Goal: Information Seeking & Learning: Learn about a topic

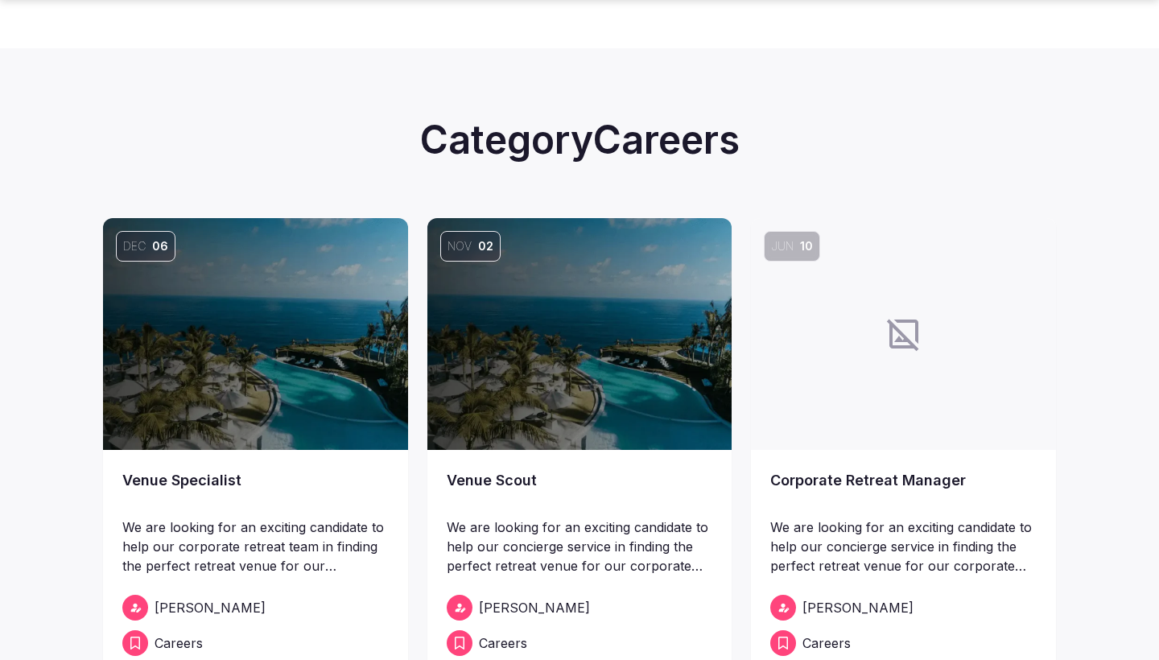
scroll to position [113, 0]
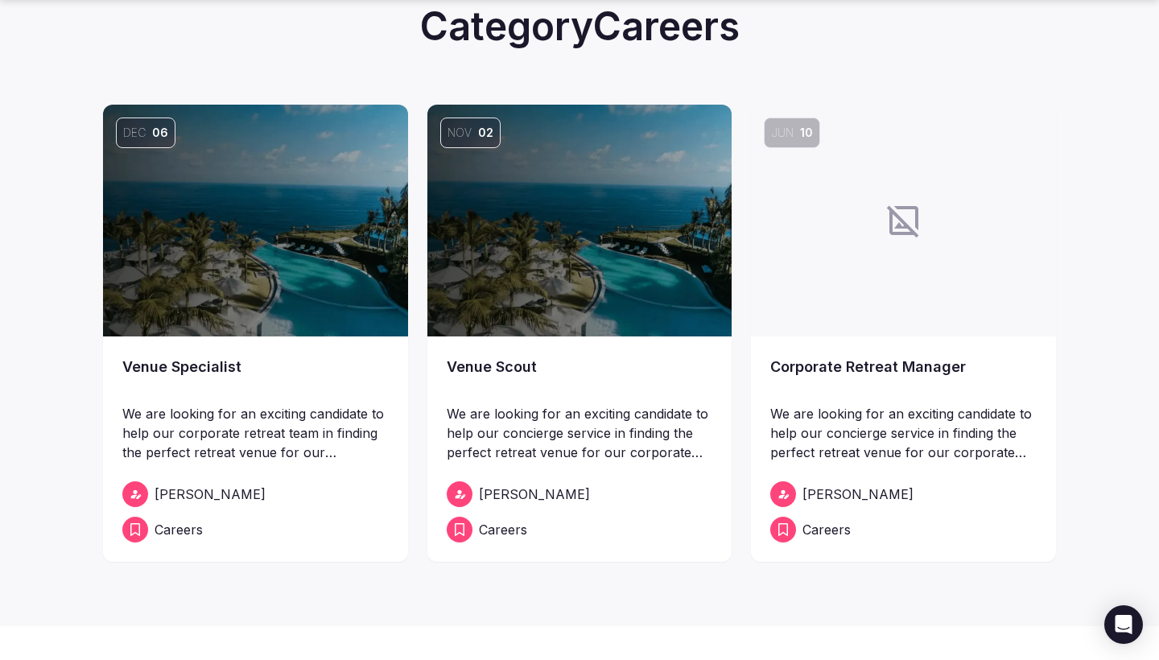
click at [918, 364] on link "Corporate Retreat Manager" at bounding box center [903, 378] width 266 height 45
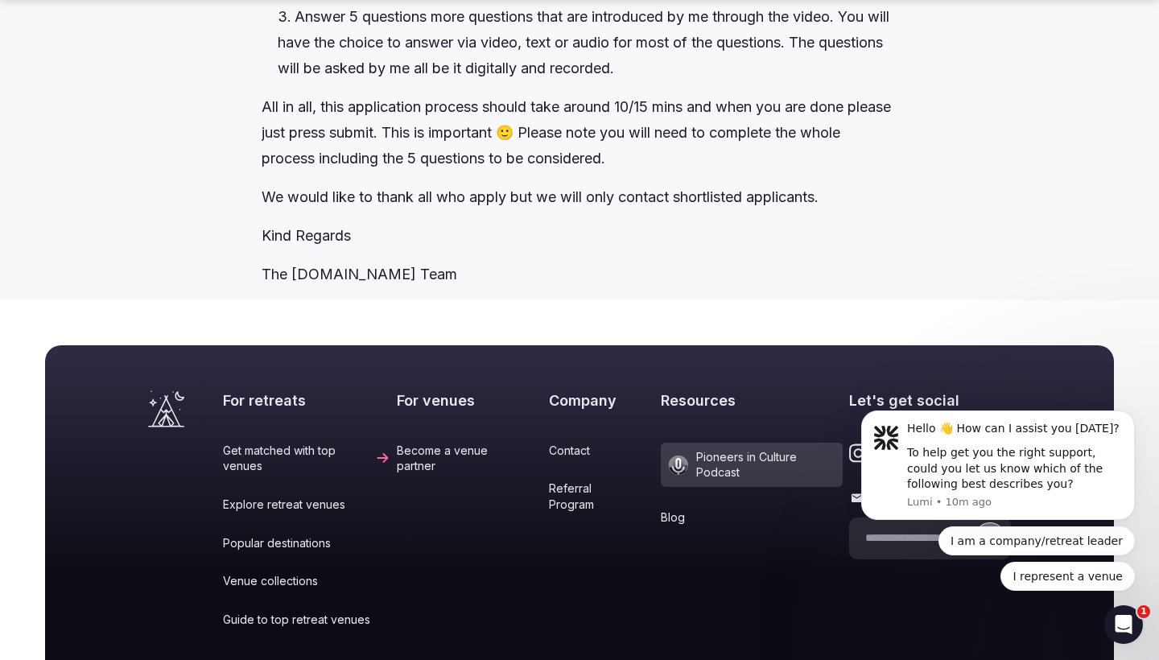
scroll to position [3268, 0]
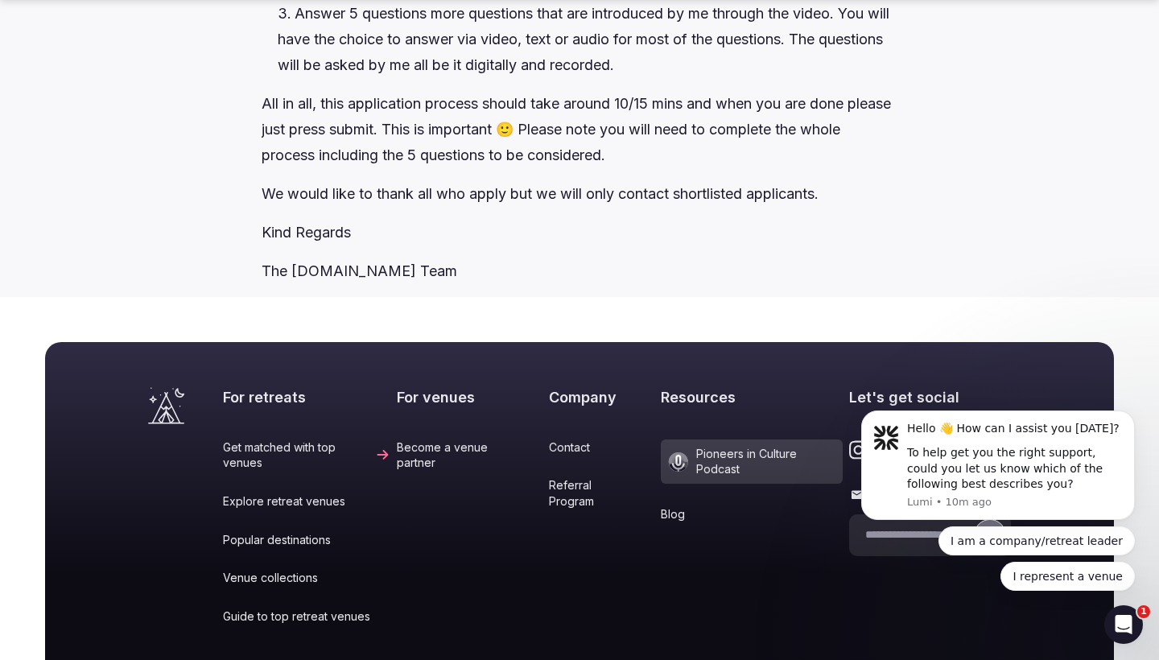
click at [460, 284] on p "The [DOMAIN_NAME] Team" at bounding box center [579, 271] width 635 height 26
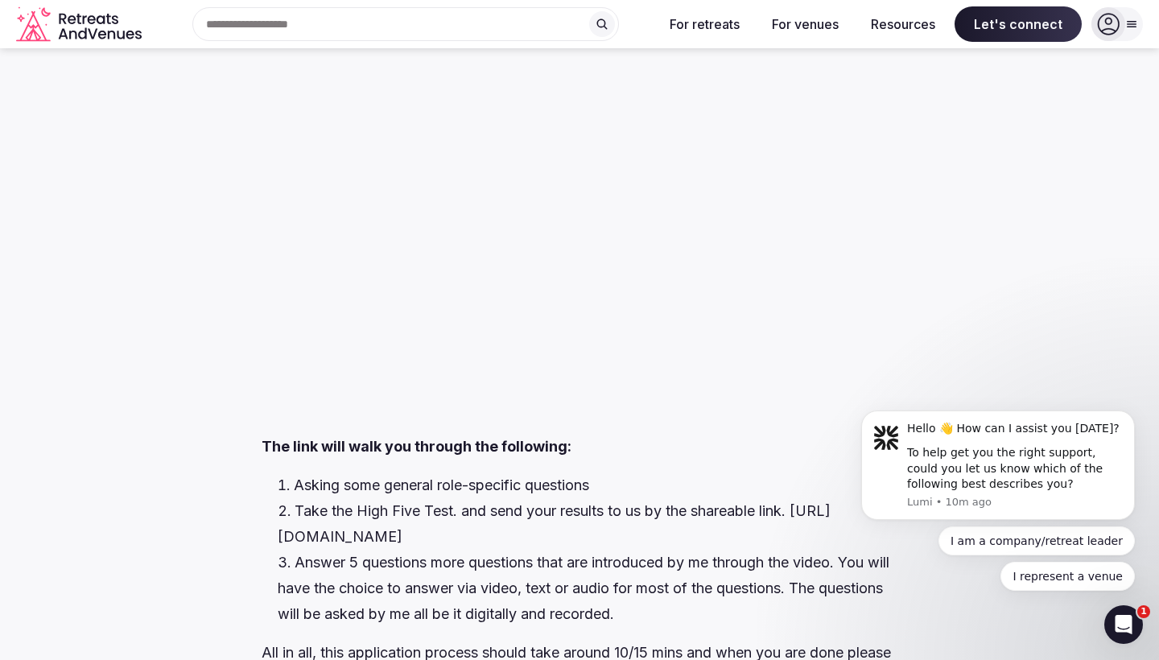
scroll to position [2717, 0]
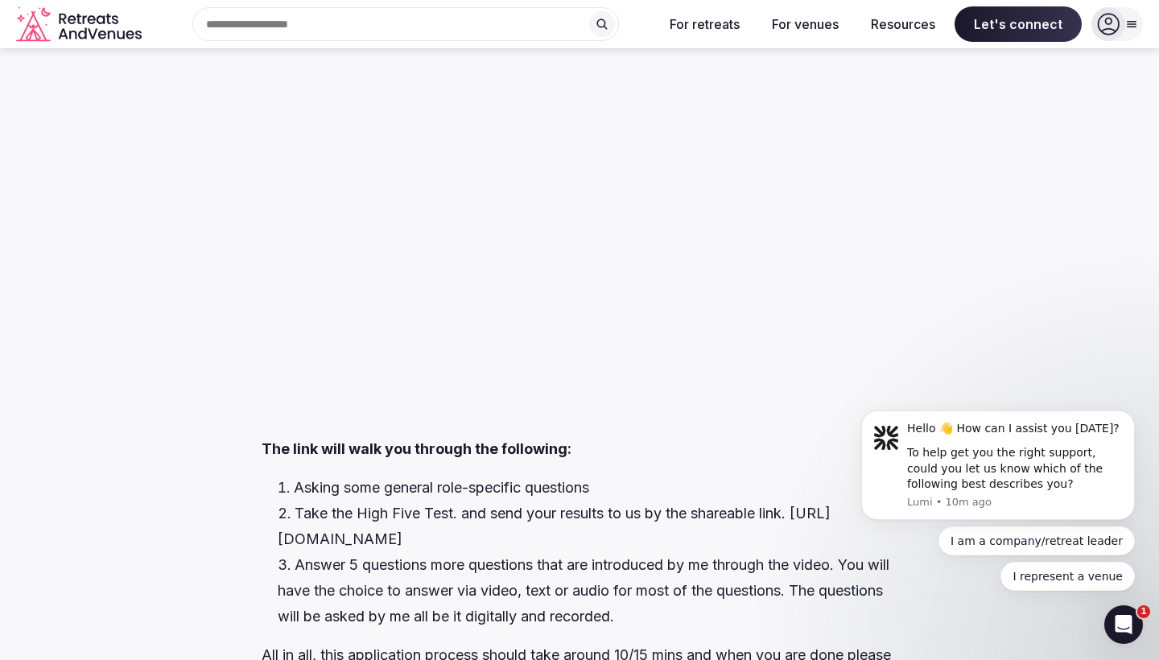
click at [492, 251] on div at bounding box center [579, 235] width 635 height 402
click at [401, 255] on div at bounding box center [579, 235] width 635 height 402
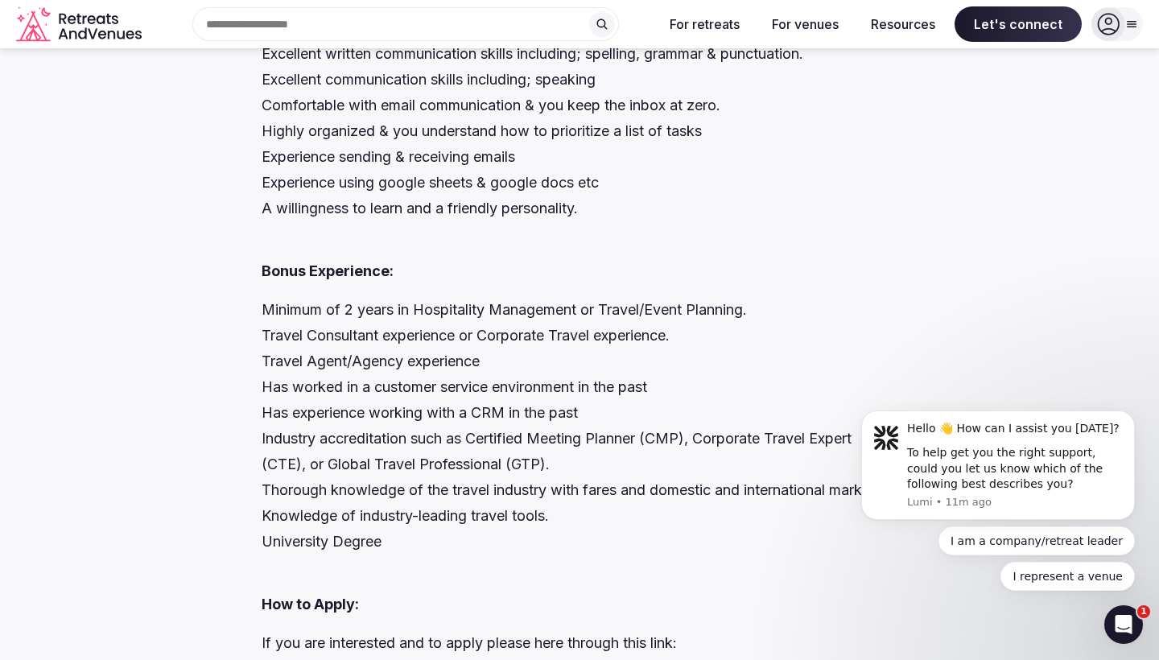
scroll to position [2054, 0]
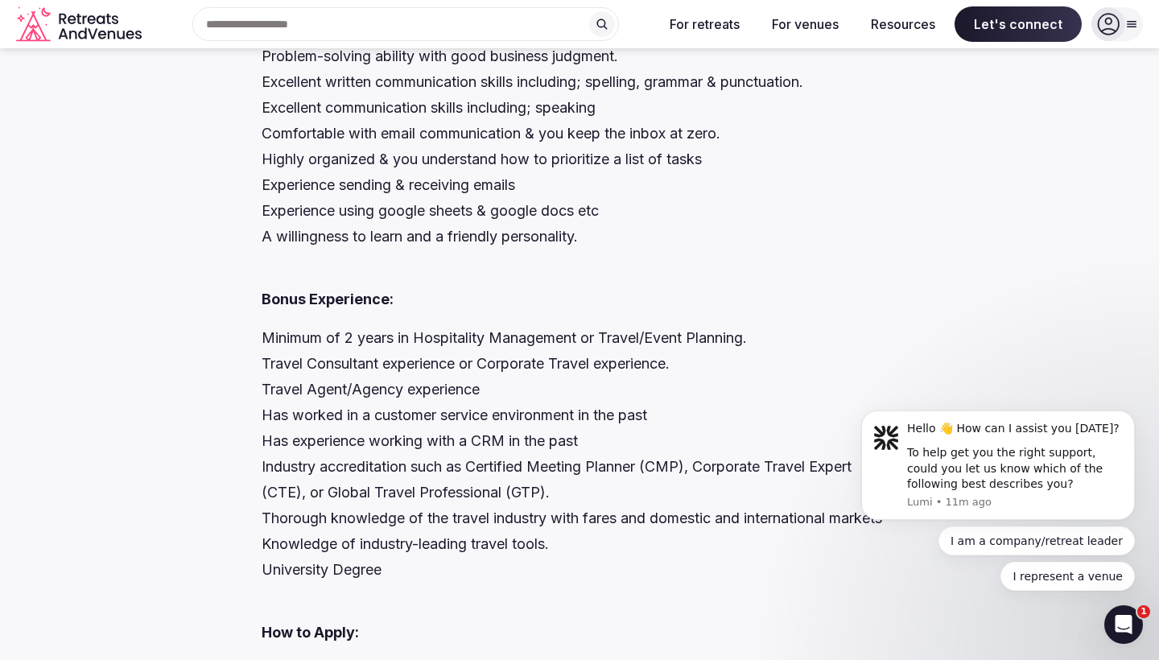
scroll to position [113, 0]
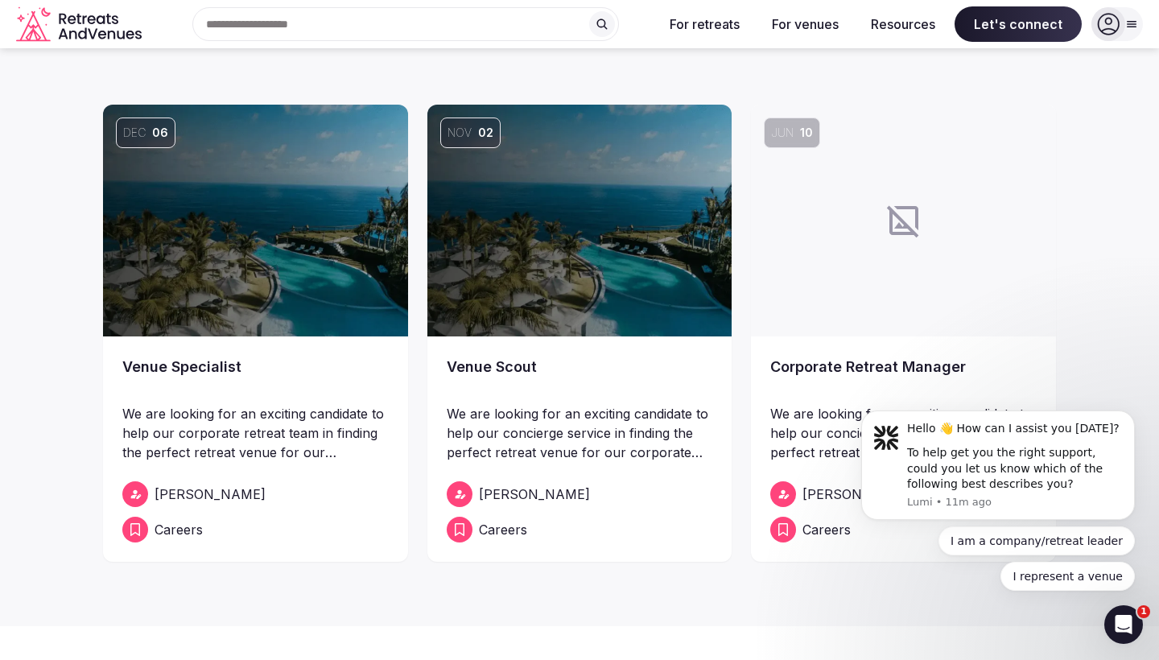
click at [210, 361] on link "Venue Specialist" at bounding box center [255, 378] width 266 height 45
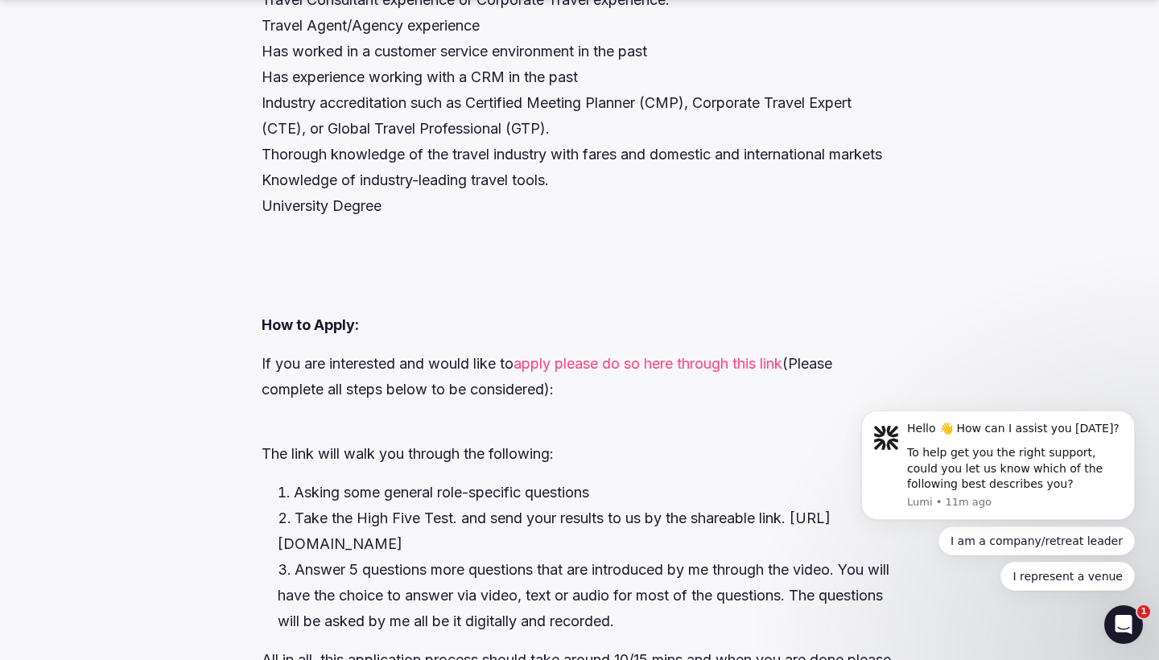
scroll to position [3153, 0]
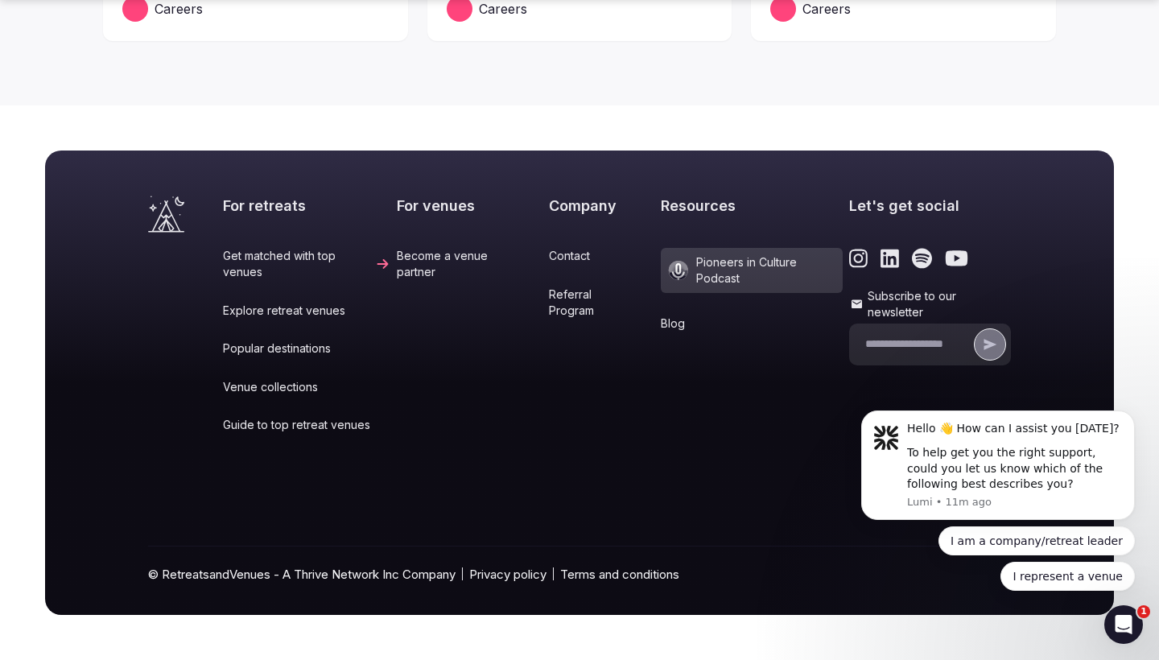
scroll to position [113, 0]
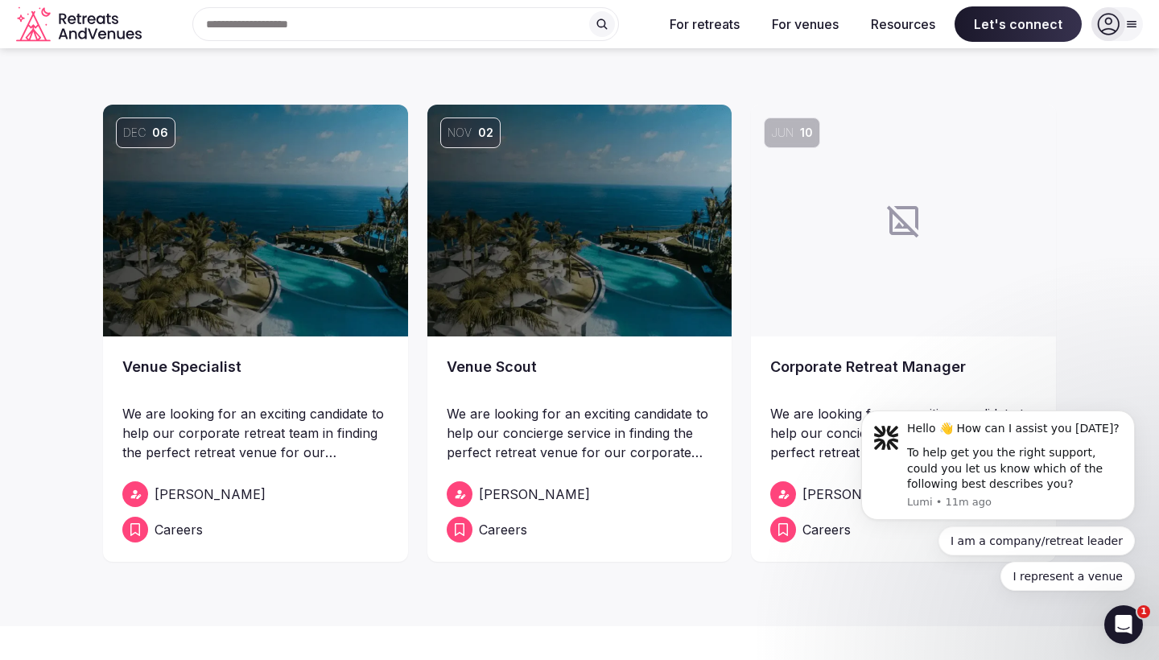
click at [826, 368] on link "Corporate Retreat Manager" at bounding box center [903, 378] width 266 height 45
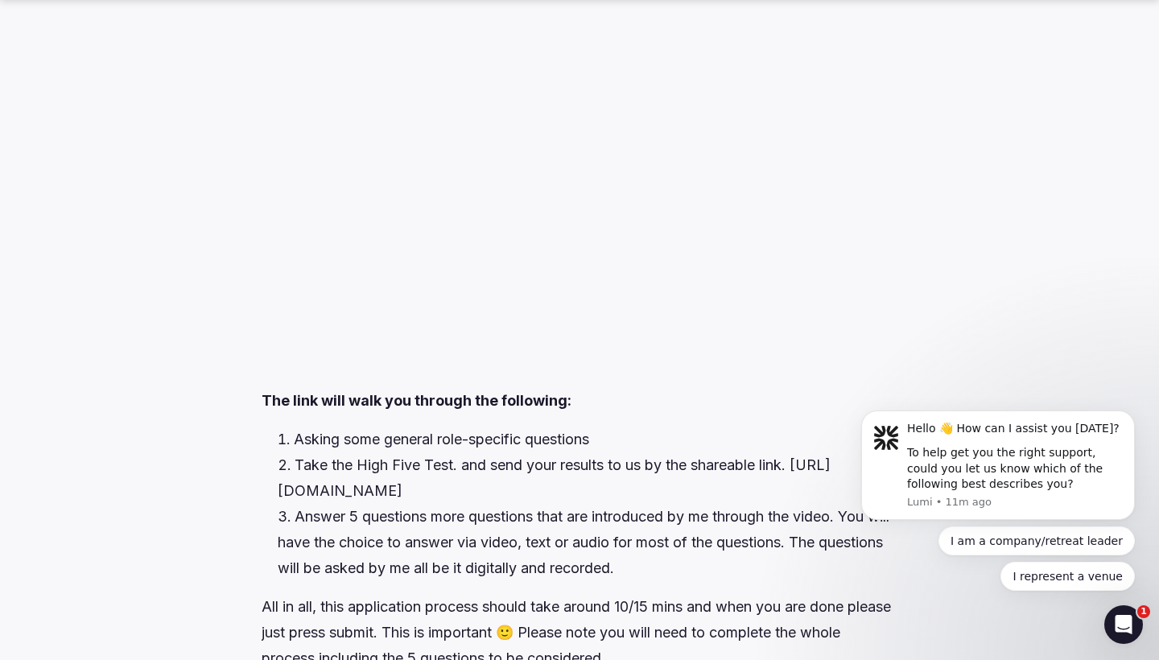
scroll to position [2769, 0]
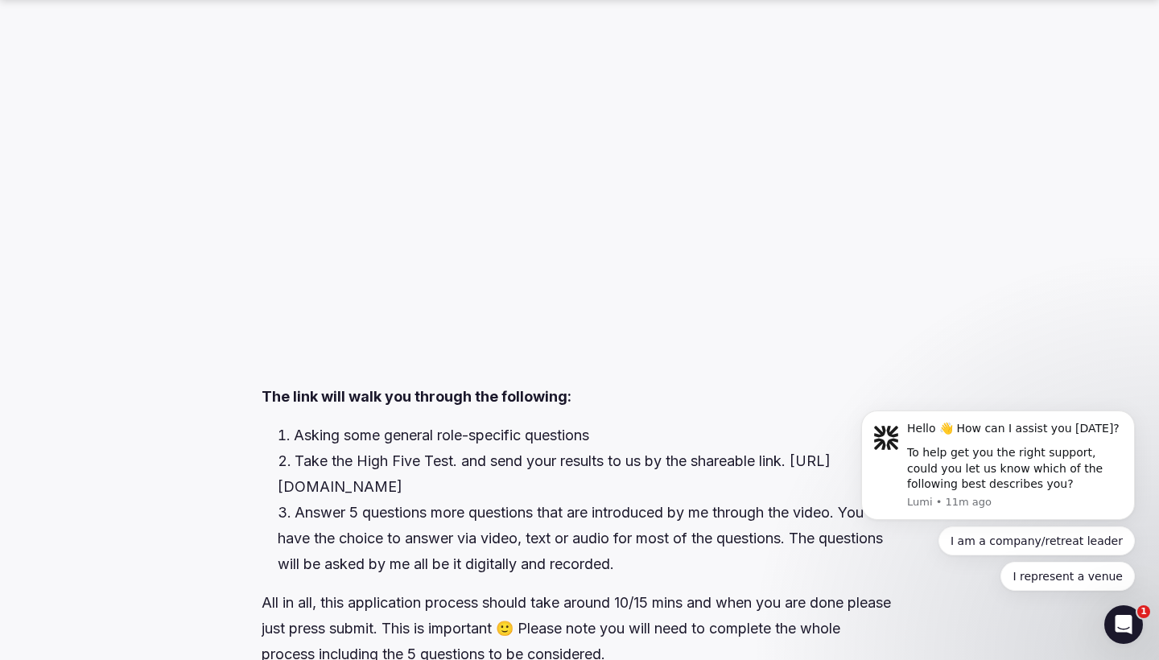
scroll to position [113, 0]
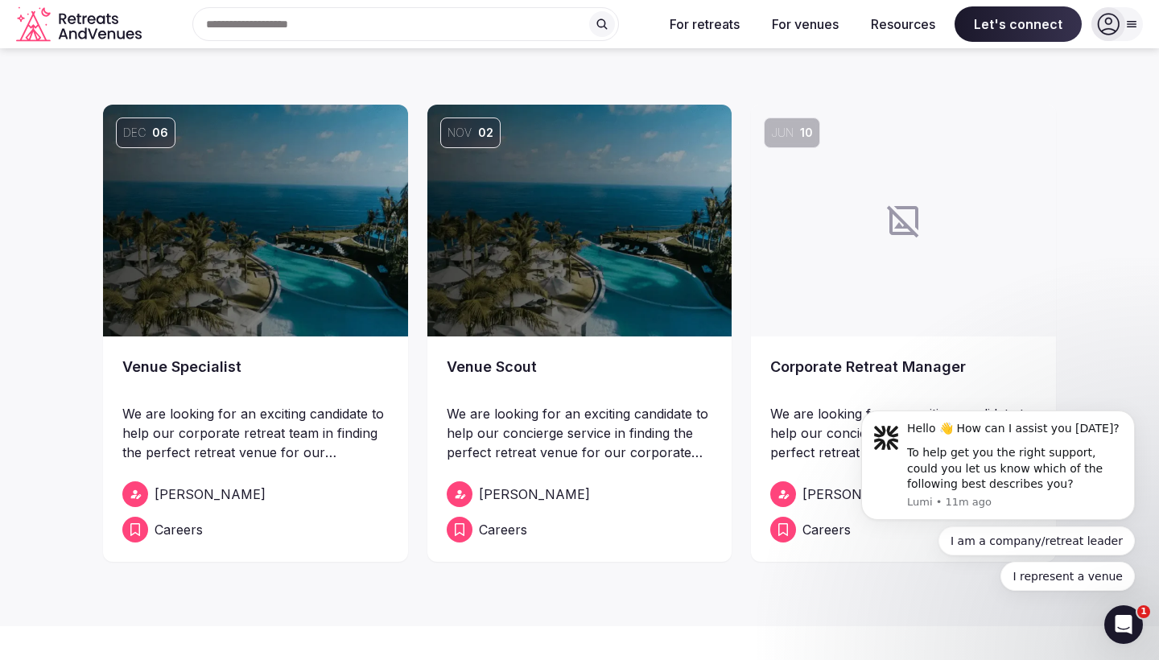
click at [194, 363] on link "Venue Specialist" at bounding box center [255, 378] width 266 height 45
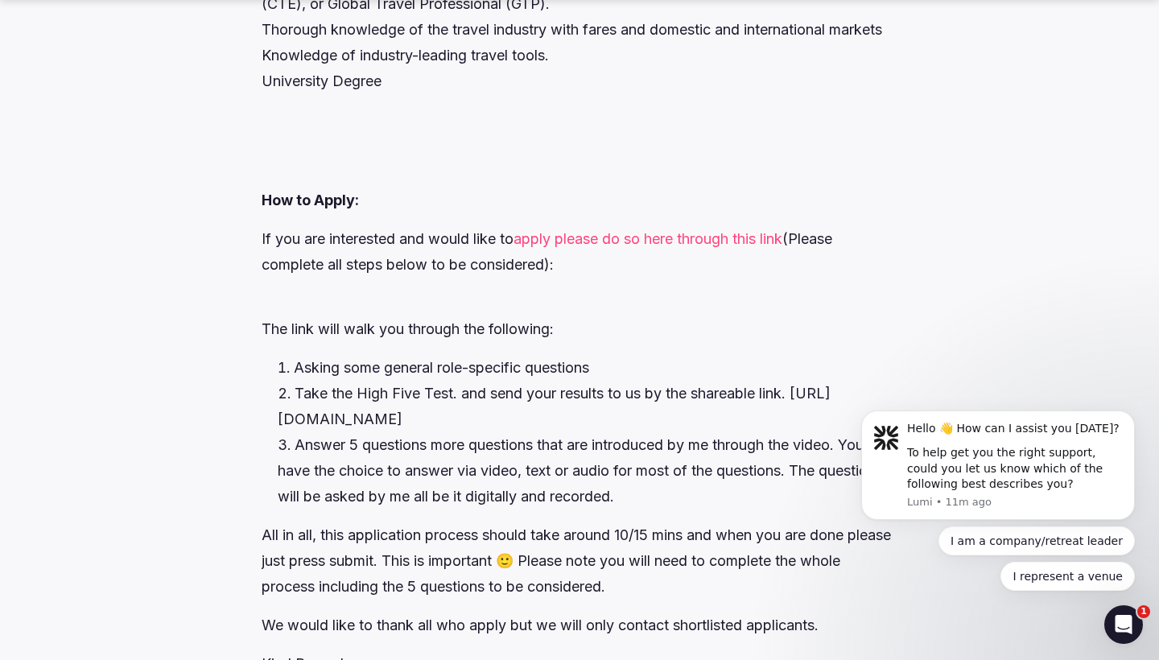
scroll to position [3264, 0]
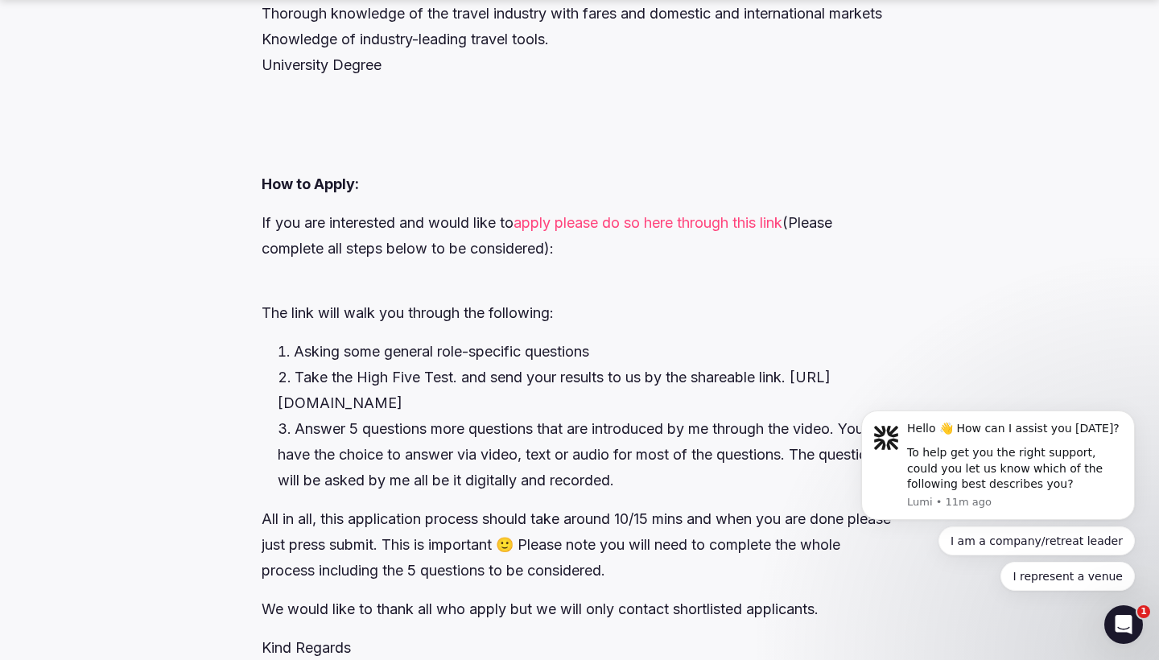
click at [618, 231] on link "apply please do so here through this link" at bounding box center [647, 222] width 269 height 17
